Goal: Task Accomplishment & Management: Manage account settings

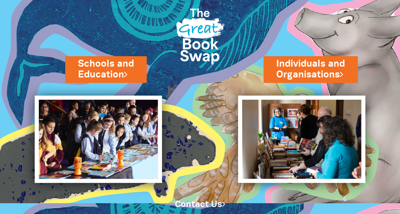
scroll to position [13, 0]
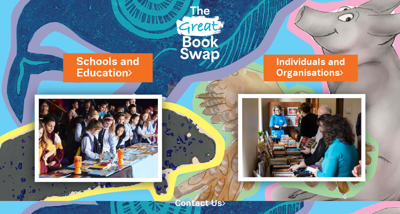
click at [118, 67] on link "Schools and Education" at bounding box center [107, 67] width 63 height 27
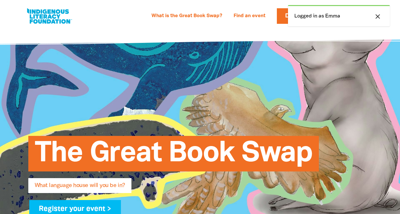
select select "k12"
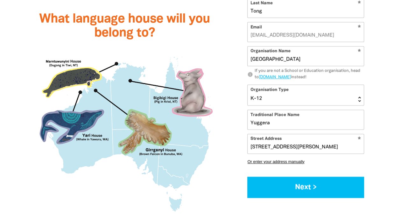
scroll to position [589, 0]
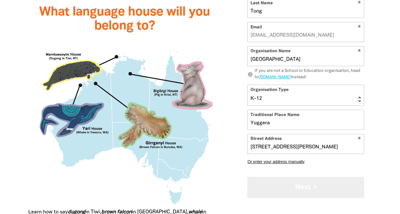
click at [307, 190] on button "Next >" at bounding box center [305, 187] width 117 height 21
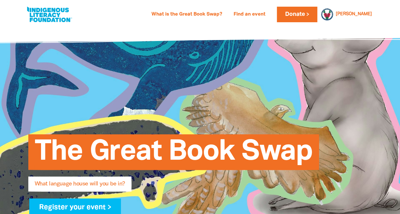
scroll to position [0, 0]
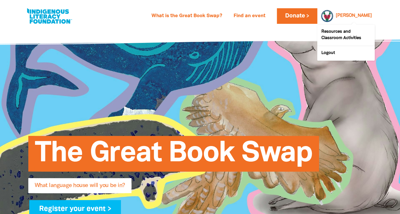
click at [363, 17] on link "Emma" at bounding box center [354, 16] width 36 height 4
click at [333, 17] on div at bounding box center [325, 15] width 15 height 15
click at [363, 17] on link "Emma" at bounding box center [354, 16] width 36 height 4
click at [342, 39] on link "Resources and Classroom Activities" at bounding box center [345, 35] width 57 height 21
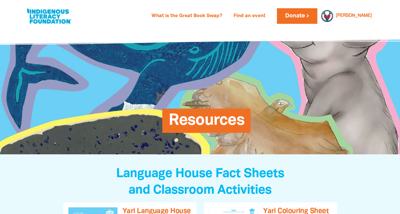
click at [51, 18] on link at bounding box center [49, 15] width 48 height 19
select select "k12"
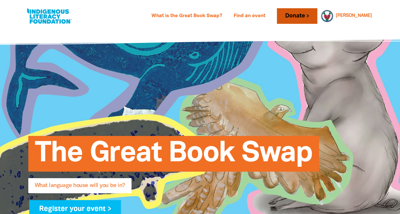
click at [317, 16] on link "Donate" at bounding box center [297, 16] width 40 height 16
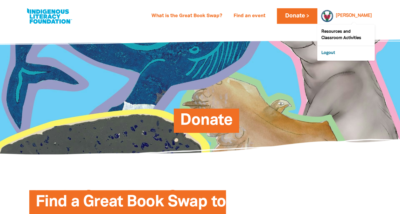
click at [332, 53] on link "Logout" at bounding box center [345, 53] width 57 height 15
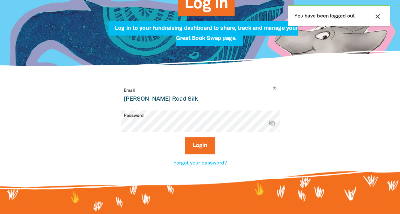
scroll to position [111, 0]
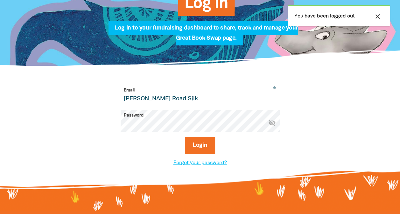
drag, startPoint x: 193, startPoint y: 101, endPoint x: 43, endPoint y: 109, distance: 149.8
click at [43, 109] on div "* Email Robertson Road Silk Password * visibility_off Login Forgot your passwor…" at bounding box center [200, 126] width 382 height 120
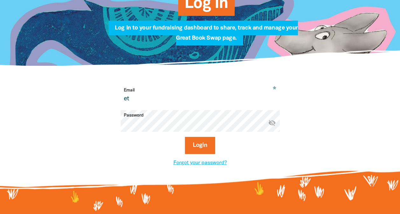
type input "etong24@eq.edu.au"
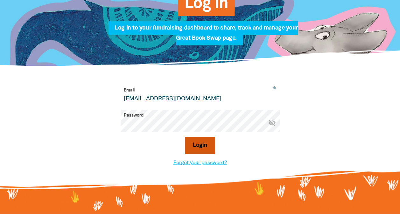
click at [197, 148] on button "Login" at bounding box center [200, 145] width 30 height 17
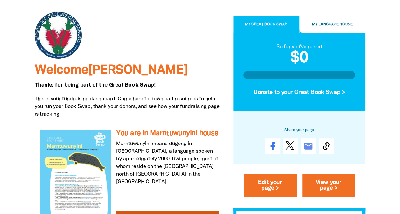
scroll to position [56, 0]
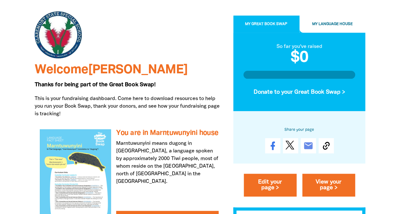
click at [324, 24] on span "My Language House" at bounding box center [332, 24] width 40 height 3
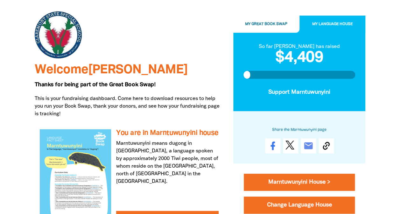
click at [266, 25] on span "My Great Book Swap" at bounding box center [266, 24] width 42 height 3
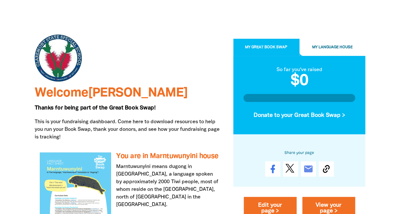
scroll to position [0, 0]
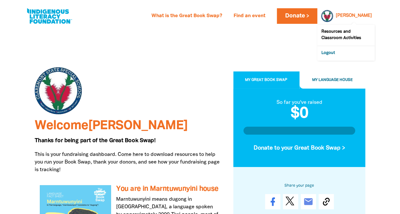
click at [331, 52] on link "Logout" at bounding box center [345, 53] width 57 height 15
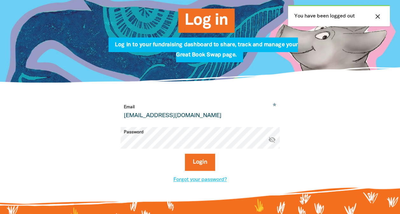
scroll to position [94, 0]
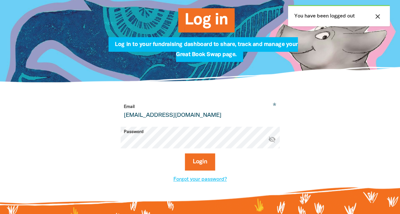
click at [272, 140] on icon "visibility_off" at bounding box center [272, 140] width 8 height 8
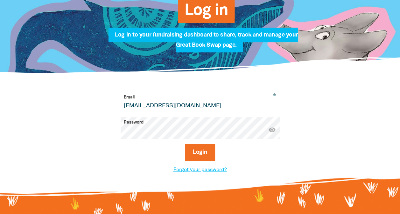
scroll to position [105, 0]
